Goal: Task Accomplishment & Management: Manage account settings

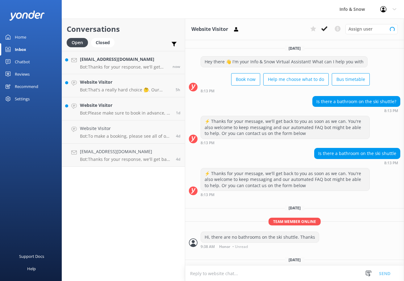
scroll to position [45, 0]
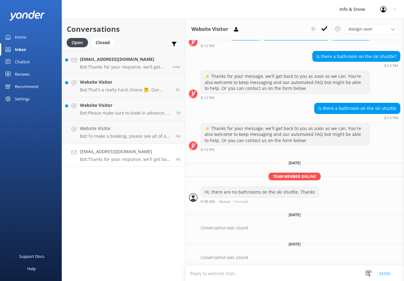
click at [115, 155] on h4 "[EMAIL_ADDRESS][DOMAIN_NAME]" at bounding box center [125, 151] width 91 height 7
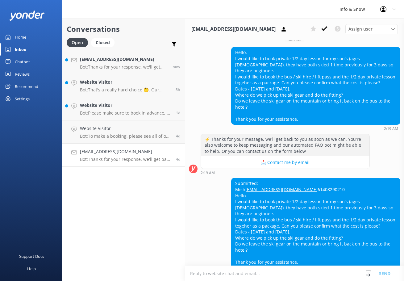
scroll to position [272, 0]
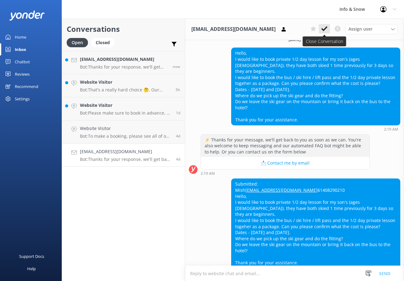
click at [326, 29] on icon at bounding box center [324, 29] width 6 height 6
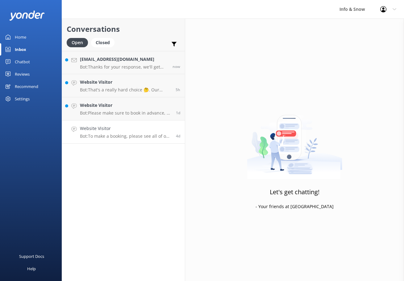
click at [111, 124] on link "Website Visitor Bot: To make a booking, please see all of our products here: [U…" at bounding box center [123, 131] width 123 height 23
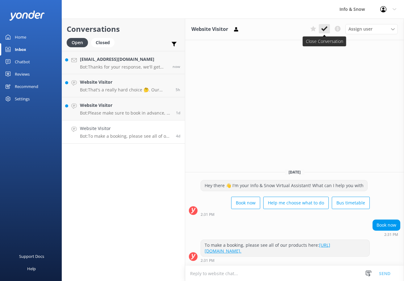
click at [325, 29] on use at bounding box center [324, 28] width 6 height 5
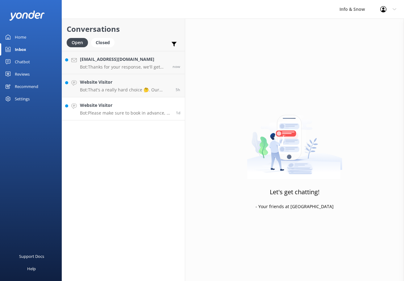
click at [99, 111] on p "Bot: Please make sure to book in advance, as availability can fill up fast. If …" at bounding box center [125, 113] width 91 height 6
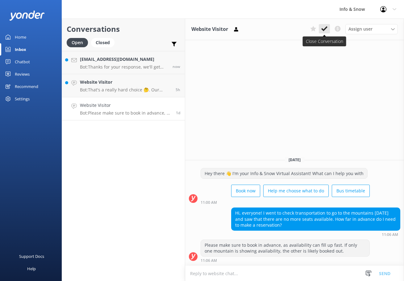
click at [325, 29] on use at bounding box center [324, 28] width 6 height 5
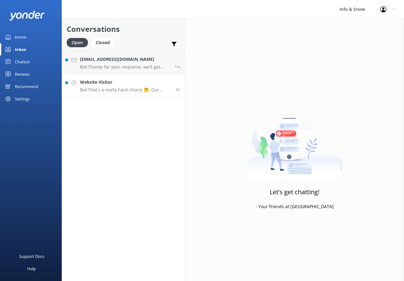
click at [123, 91] on p "Bot: That's a really hard choice 🤔. Our interactive quiz can help recommend a g…" at bounding box center [125, 90] width 91 height 6
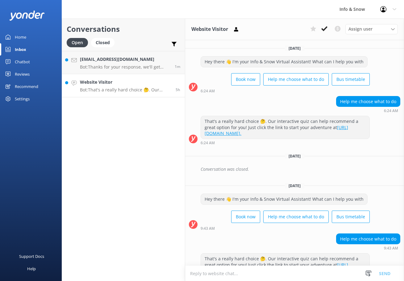
scroll to position [20, 0]
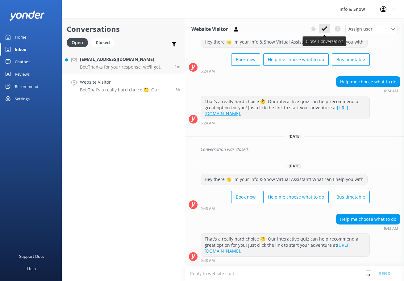
click at [327, 30] on icon at bounding box center [324, 29] width 6 height 6
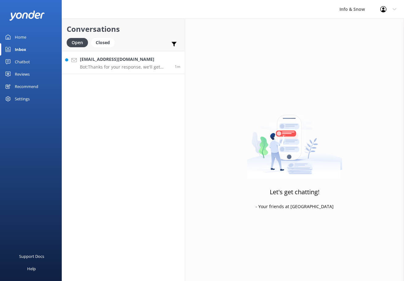
click at [111, 64] on div "[EMAIL_ADDRESS][DOMAIN_NAME] Bot: Thanks for your response, we'll get back to y…" at bounding box center [125, 62] width 90 height 13
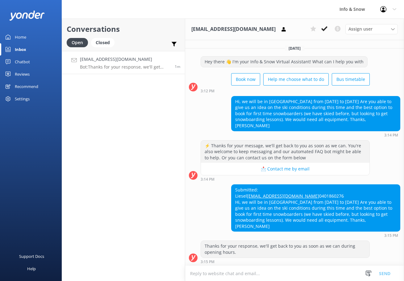
scroll to position [1, 0]
